Goal: Book appointment/travel/reservation

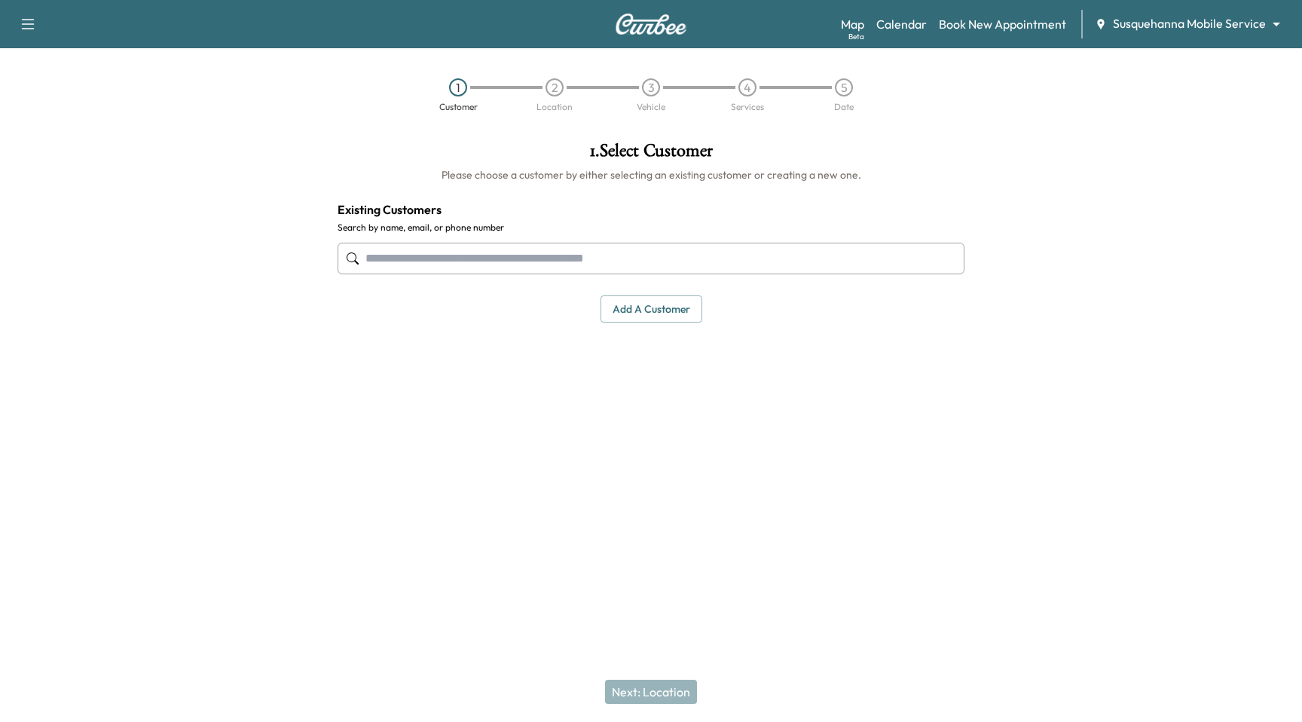
drag, startPoint x: 1124, startPoint y: 99, endPoint x: 1187, endPoint y: 53, distance: 77.6
click at [1126, 98] on div "1 Customer 2 Location 3 Vehicle 4 Services 5 Date" at bounding box center [651, 94] width 1302 height 69
click at [1217, 25] on body "Support Log Out Map Beta Calendar Book New Appointment Susquehanna Mobile Servi…" at bounding box center [651, 361] width 1302 height 722
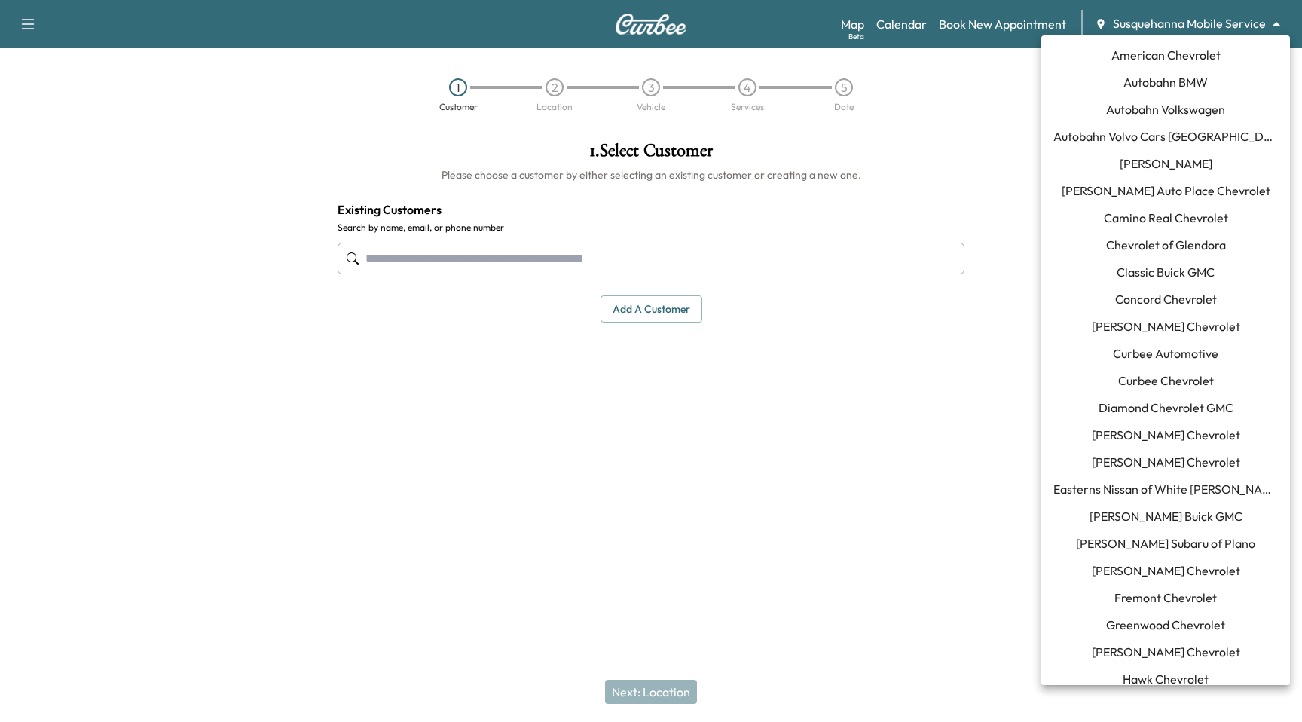
scroll to position [1071, 0]
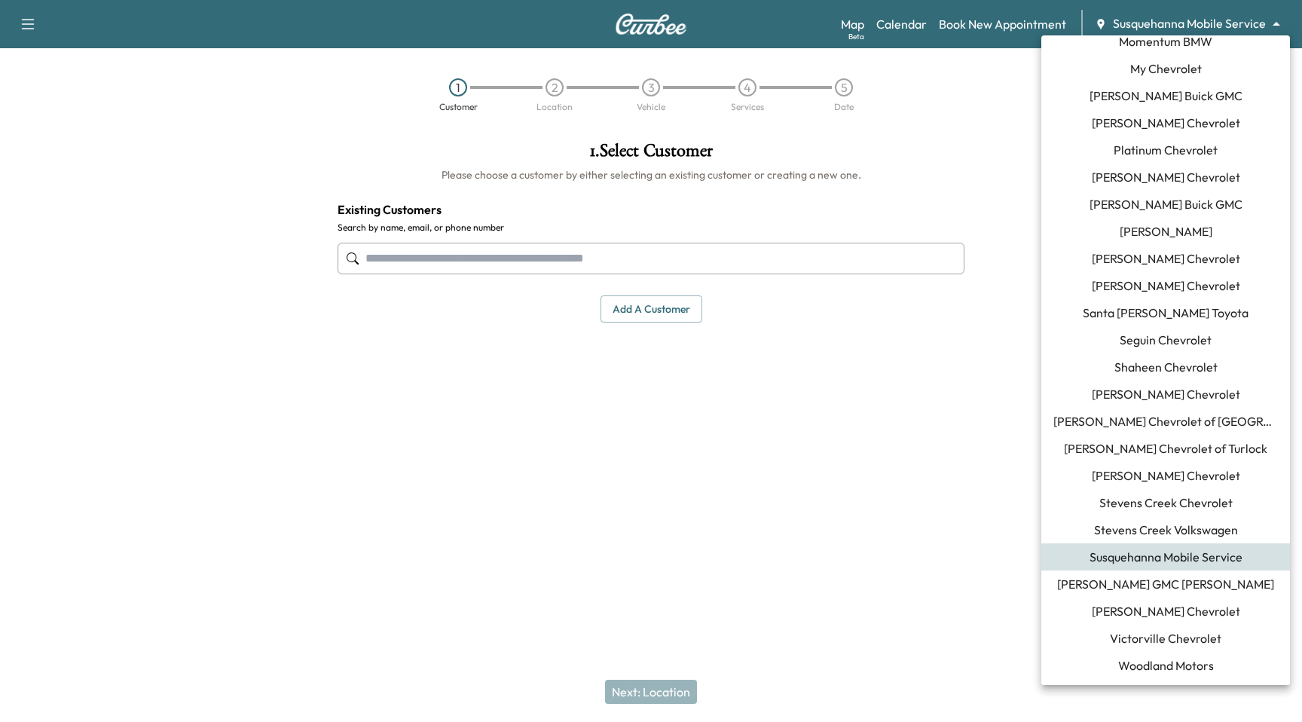
click at [1190, 610] on span "[PERSON_NAME] Chevrolet" at bounding box center [1166, 611] width 148 height 18
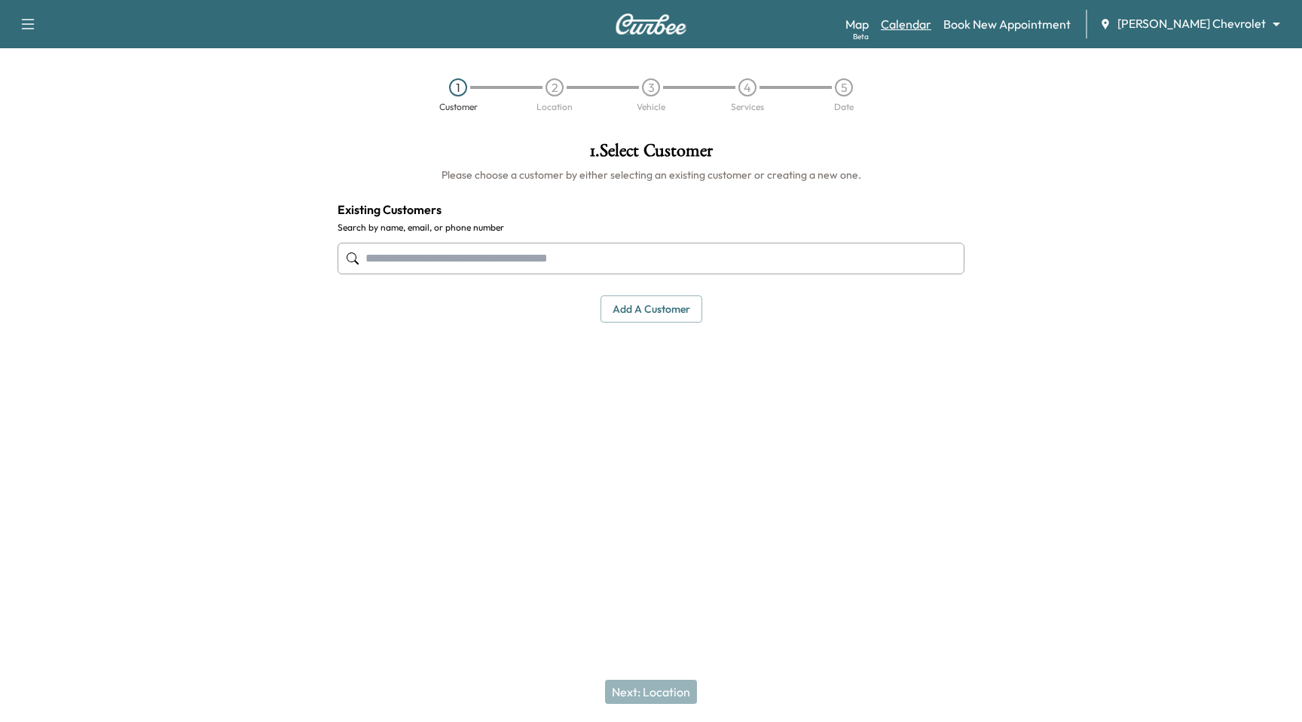
click at [931, 29] on link "Calendar" at bounding box center [906, 24] width 50 height 18
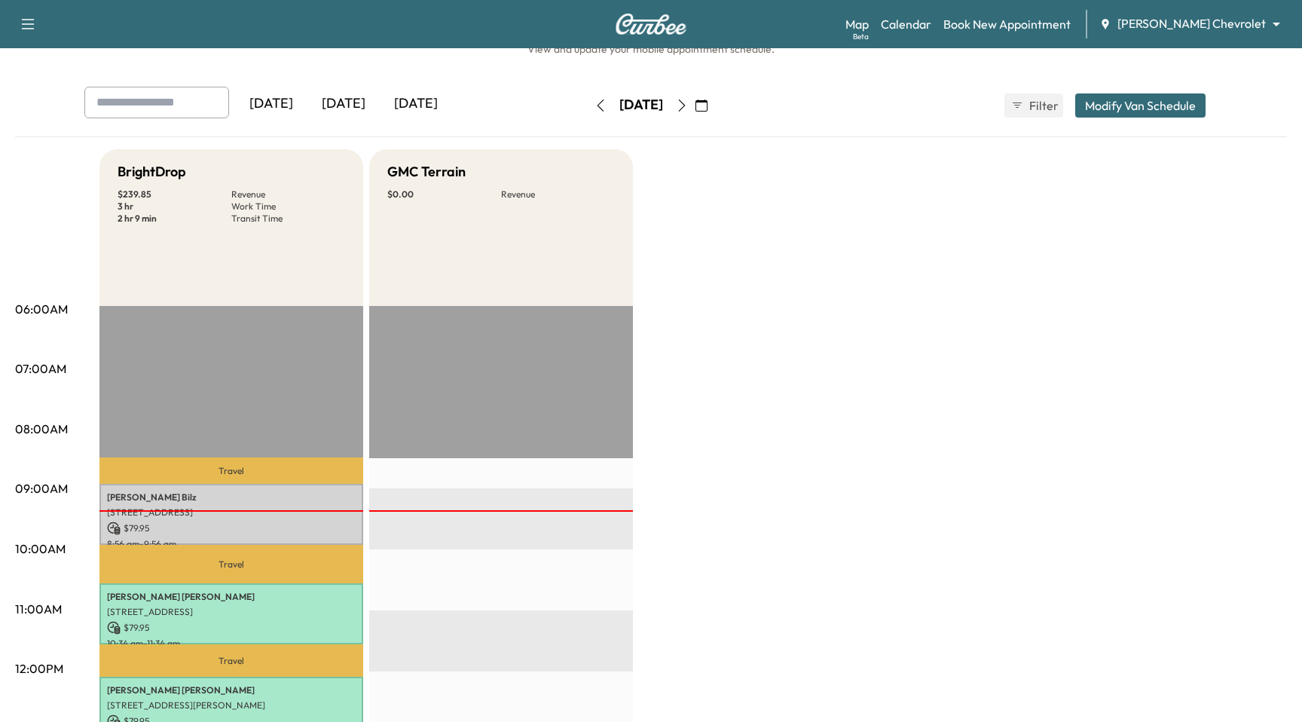
scroll to position [143, 0]
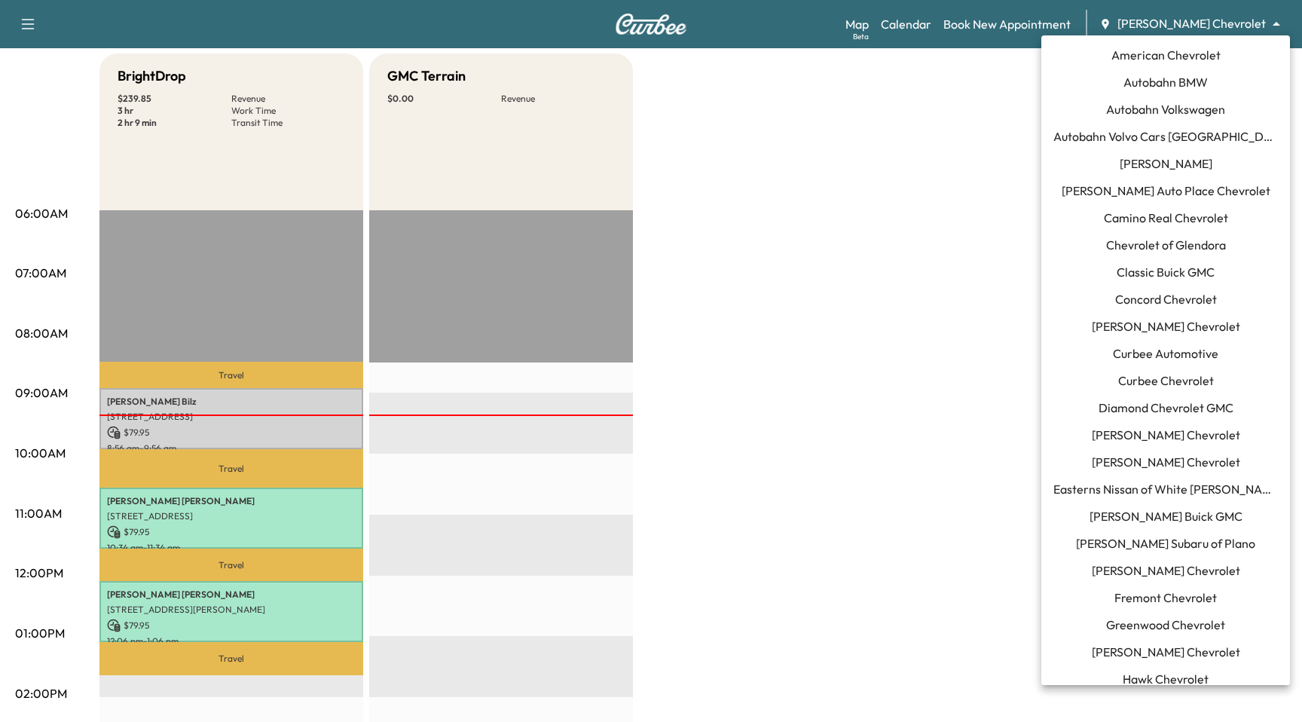
click at [1226, 27] on body "Support Log Out Map Beta Calendar Book New Appointment [PERSON_NAME] Chevrolet …" at bounding box center [651, 218] width 1302 height 722
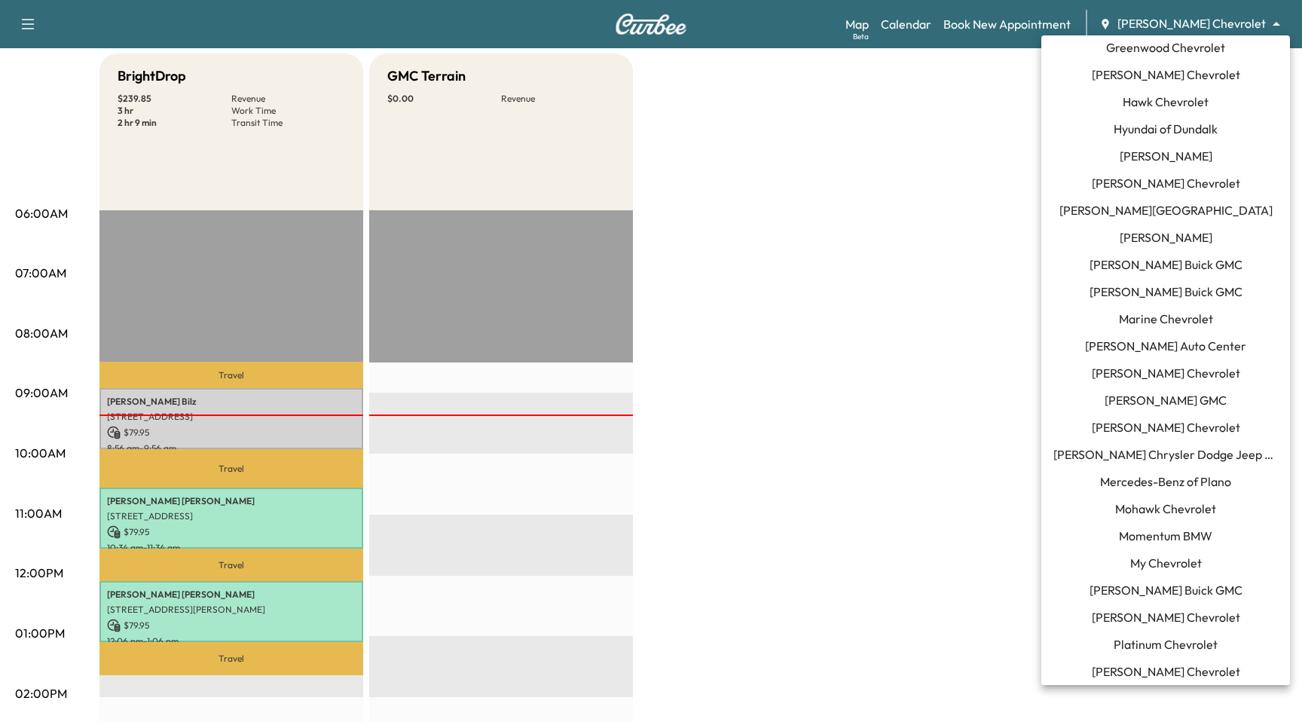
scroll to position [570, 0]
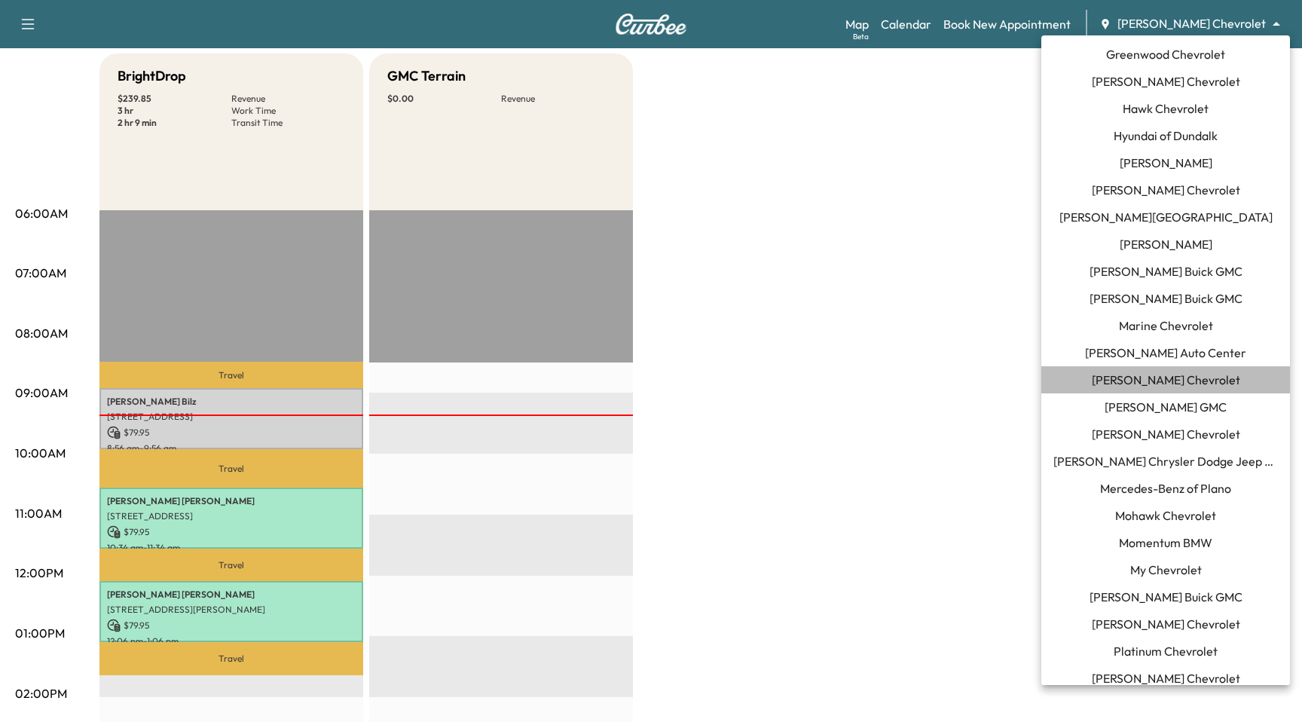
click at [1176, 386] on span "[PERSON_NAME] Chevrolet" at bounding box center [1166, 380] width 148 height 18
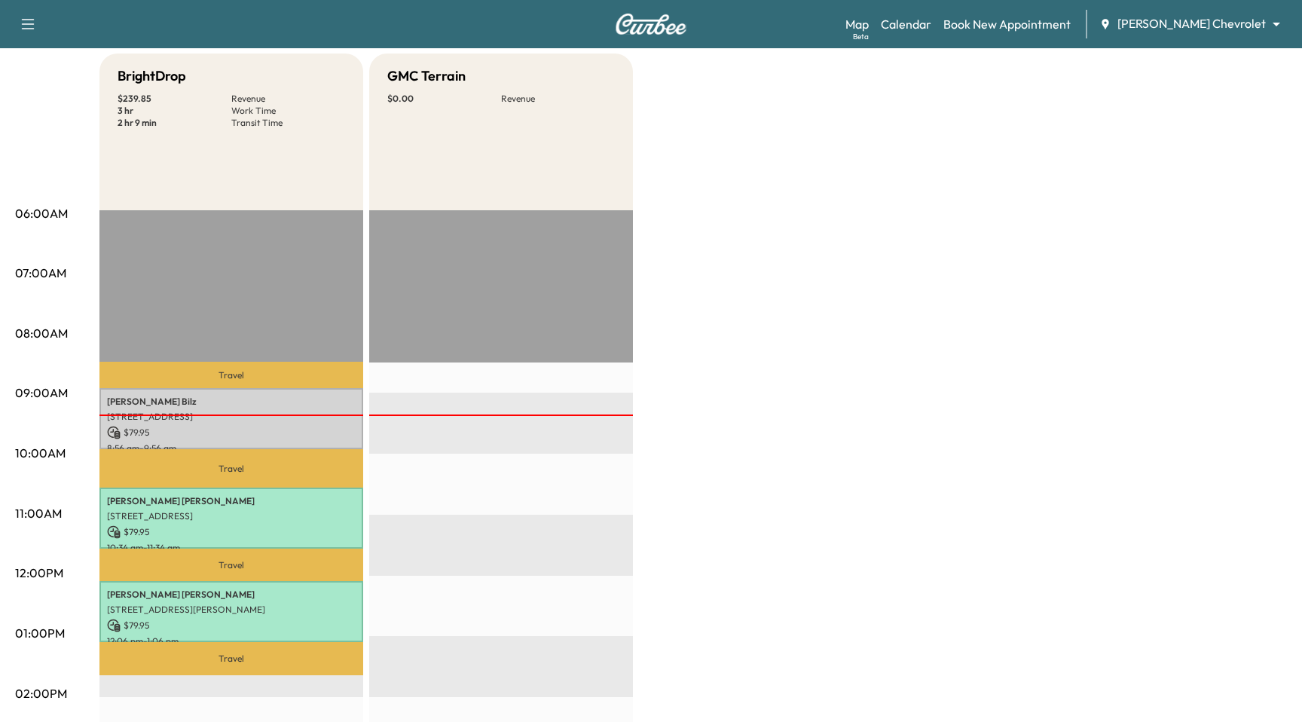
scroll to position [0, 0]
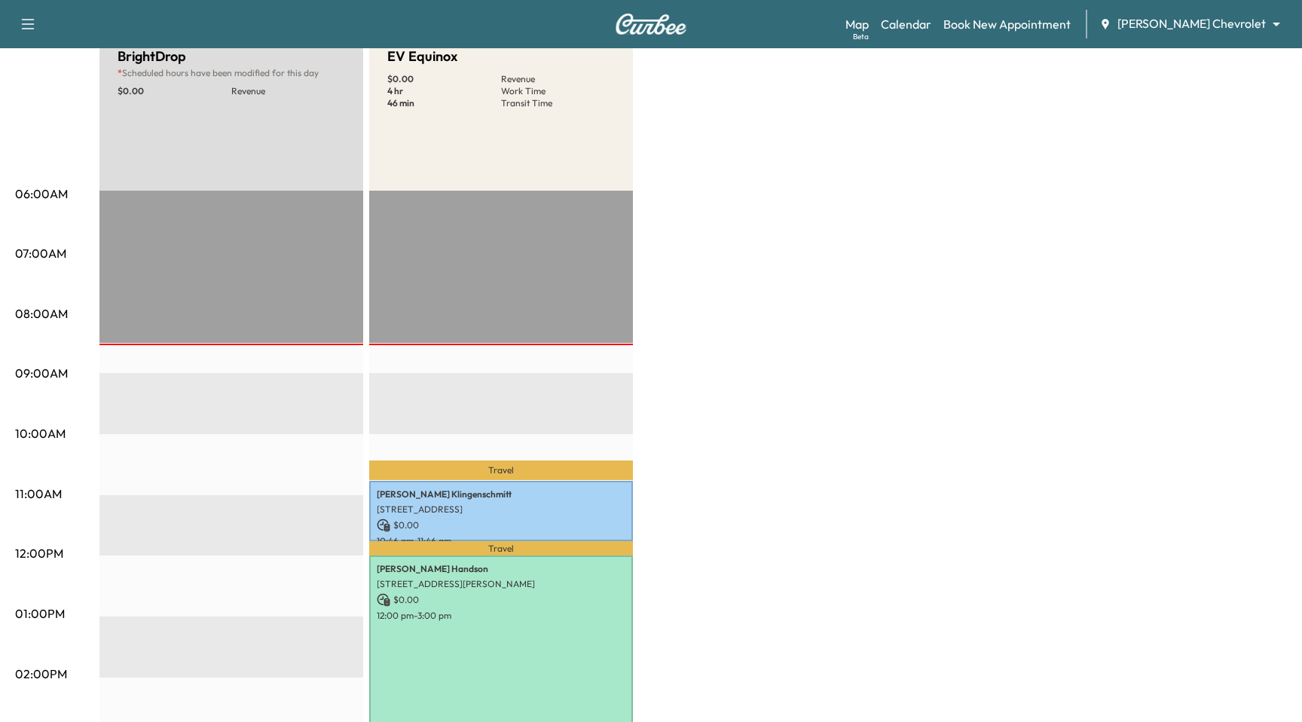
scroll to position [60, 0]
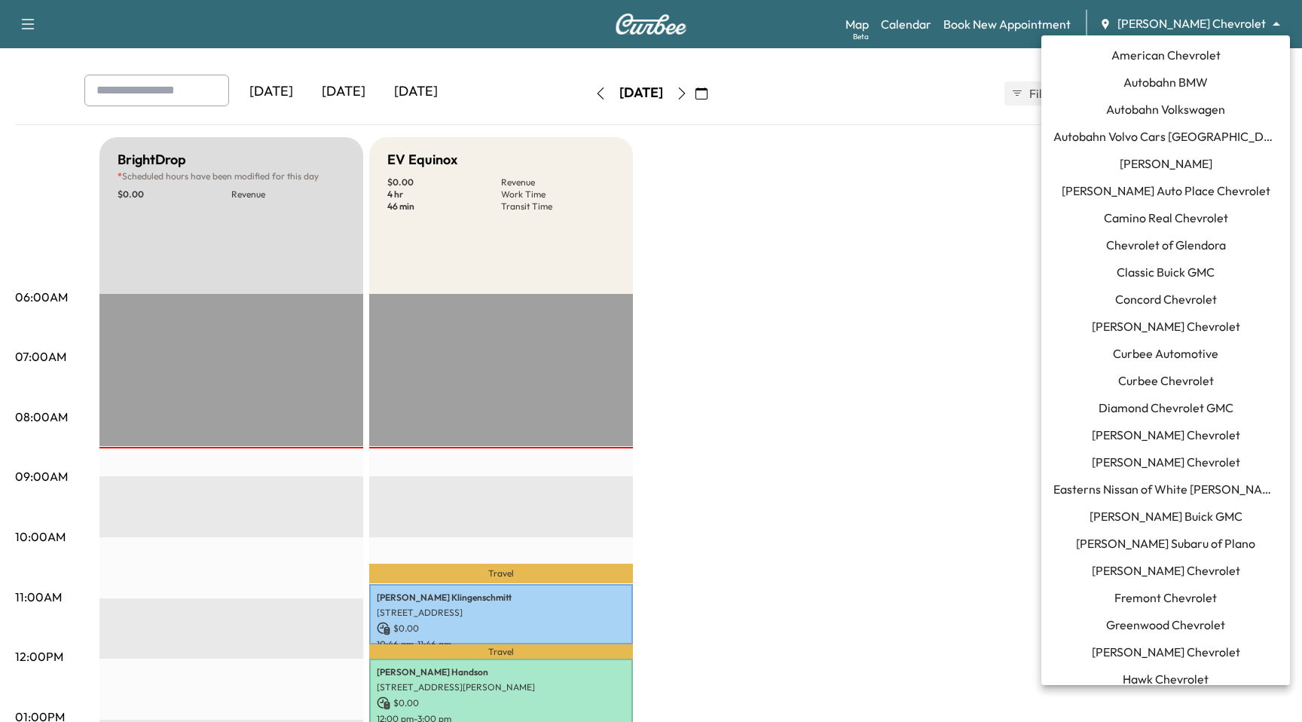
click at [1202, 16] on body "Support Log Out Map Beta Calendar Book New Appointment [PERSON_NAME] Chevrolet …" at bounding box center [651, 301] width 1302 height 722
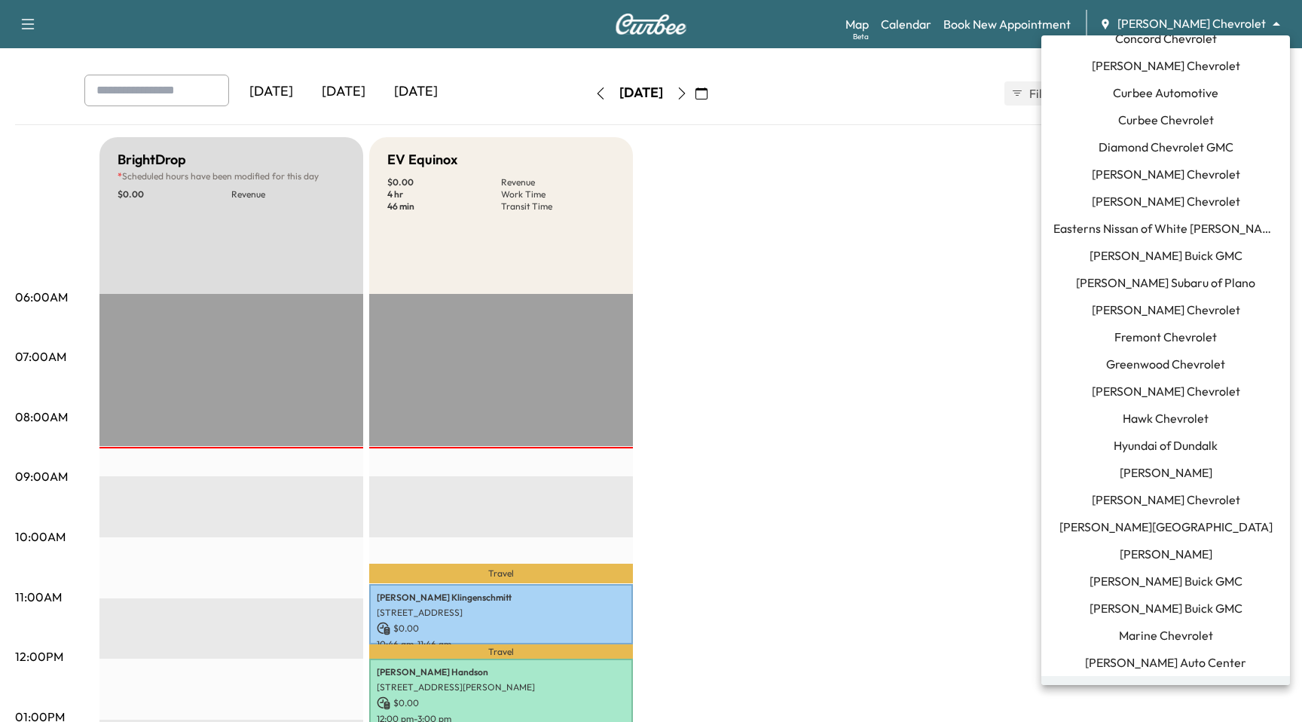
scroll to position [251, 0]
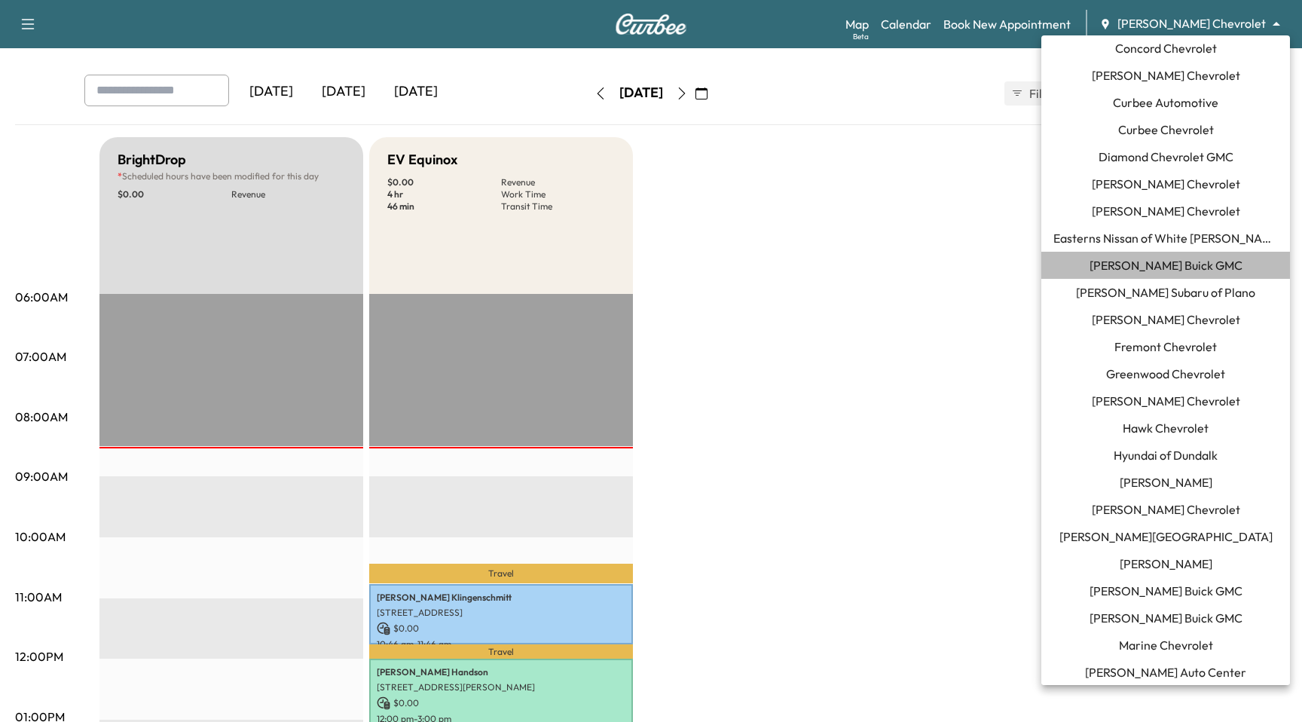
click at [1154, 264] on span "[PERSON_NAME] Buick GMC" at bounding box center [1165, 265] width 153 height 18
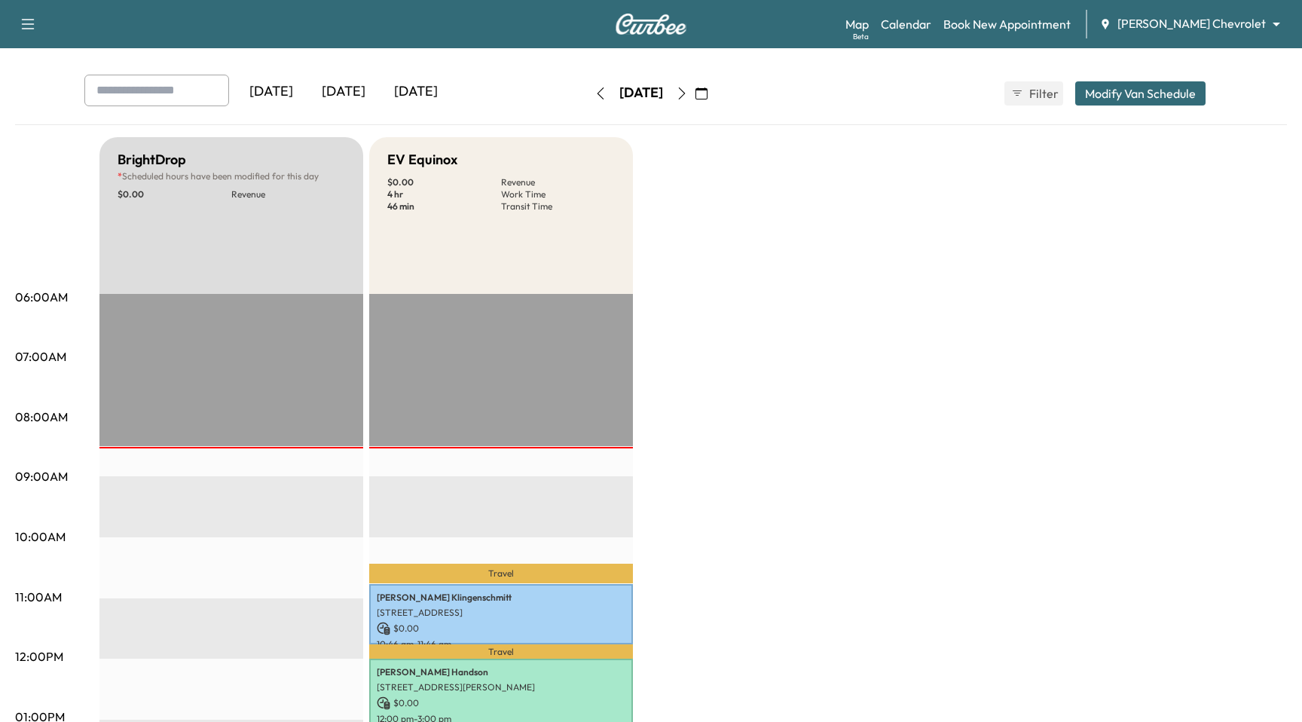
scroll to position [0, 0]
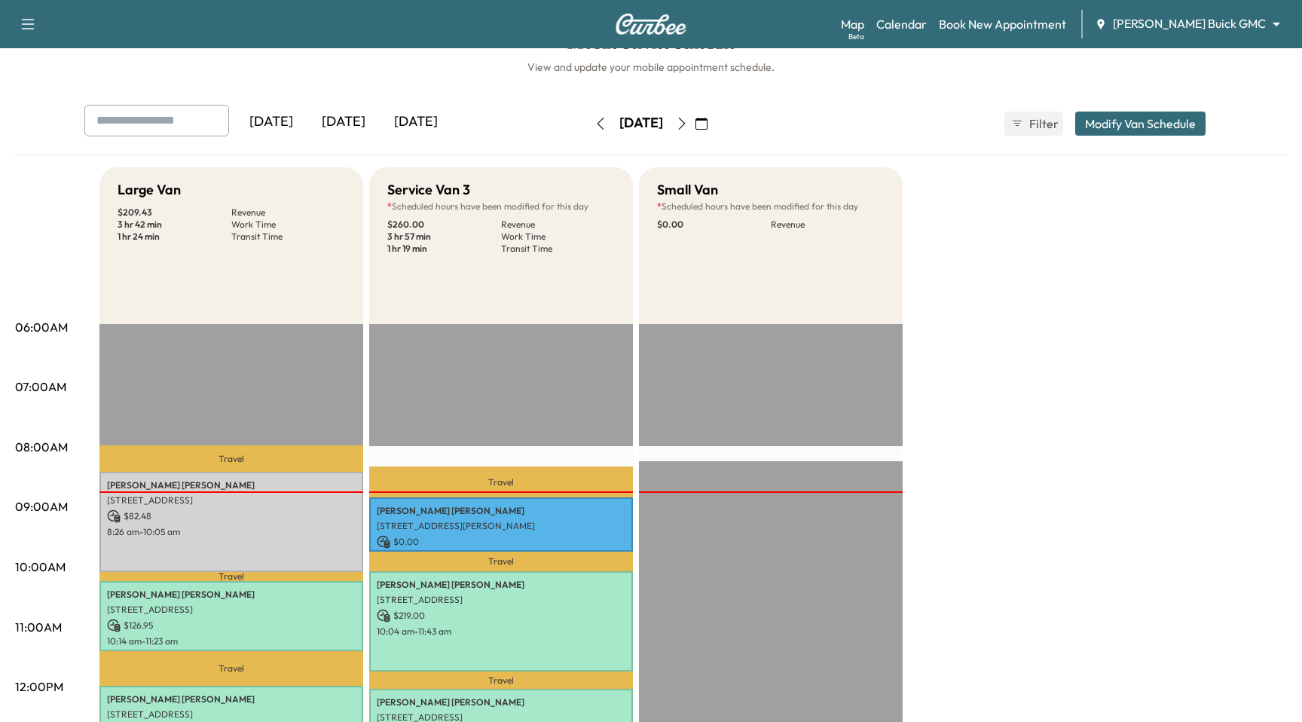
scroll to position [26, 0]
